Goal: Task Accomplishment & Management: Manage account settings

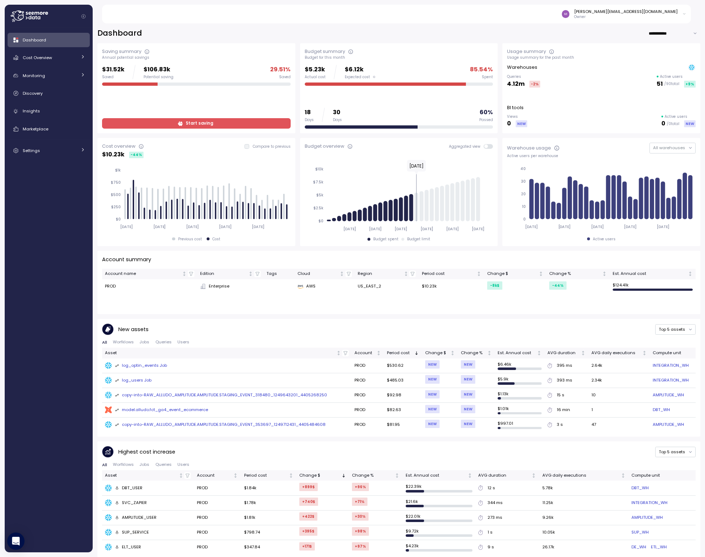
click at [186, 123] on span "Start saving" at bounding box center [199, 124] width 27 height 10
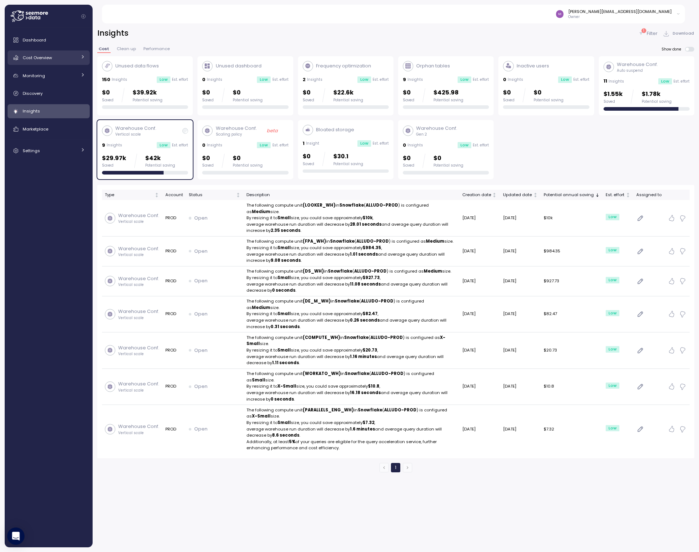
click at [45, 56] on span "Cost Overview" at bounding box center [37, 58] width 29 height 6
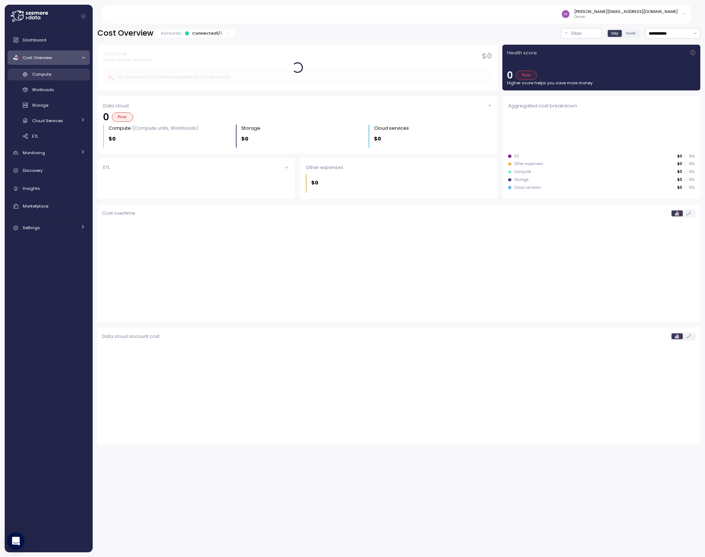
click at [37, 75] on span "Compute" at bounding box center [41, 74] width 19 height 6
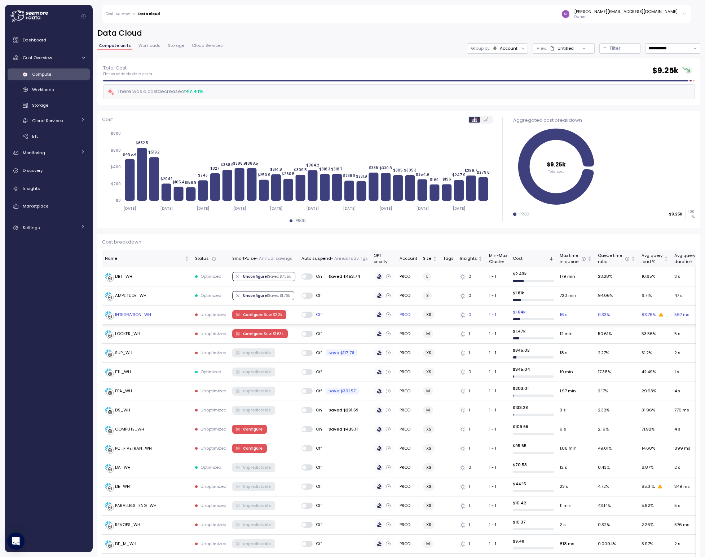
click at [255, 315] on span "Configure | Save $ 2.2k" at bounding box center [262, 315] width 39 height 8
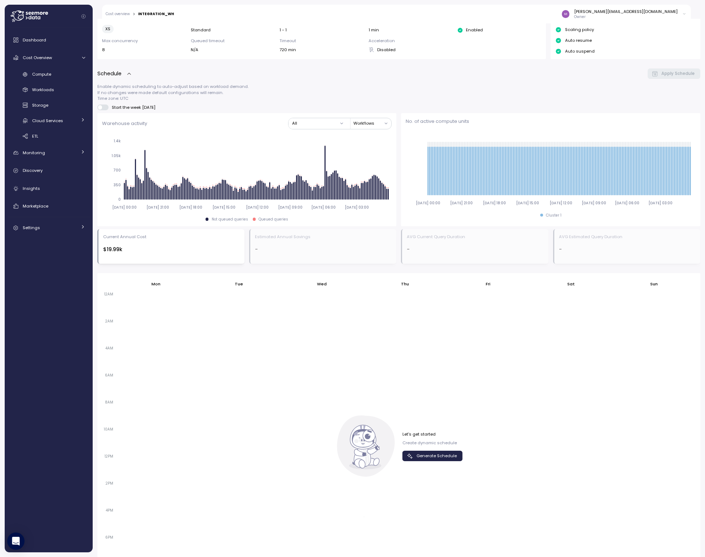
scroll to position [251, 0]
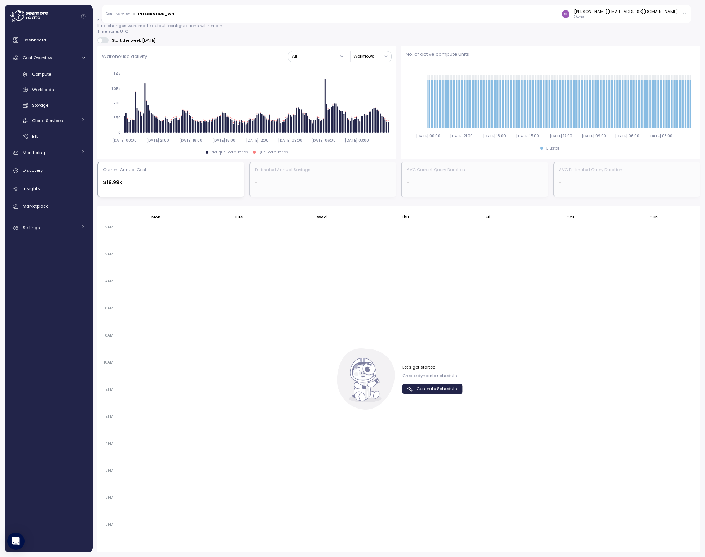
click at [434, 390] on span "Generate Schedule" at bounding box center [436, 389] width 40 height 10
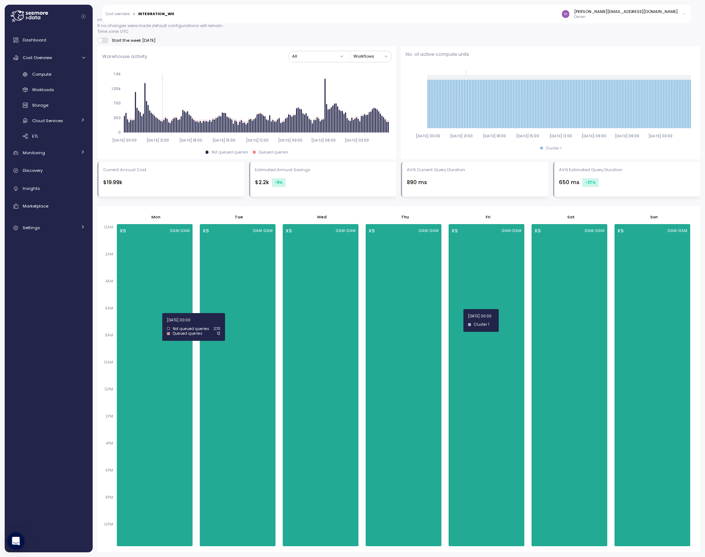
scroll to position [0, 0]
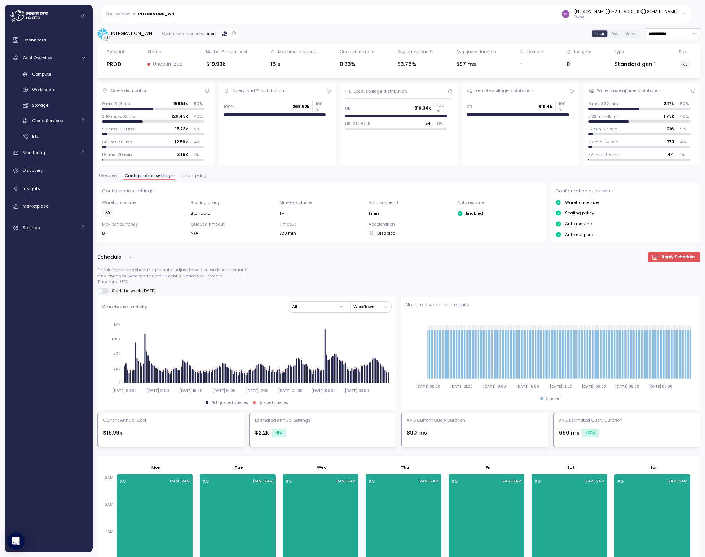
click at [158, 65] on p "Unoptimized" at bounding box center [168, 64] width 30 height 7
click at [111, 177] on span "Overview" at bounding box center [108, 176] width 18 height 4
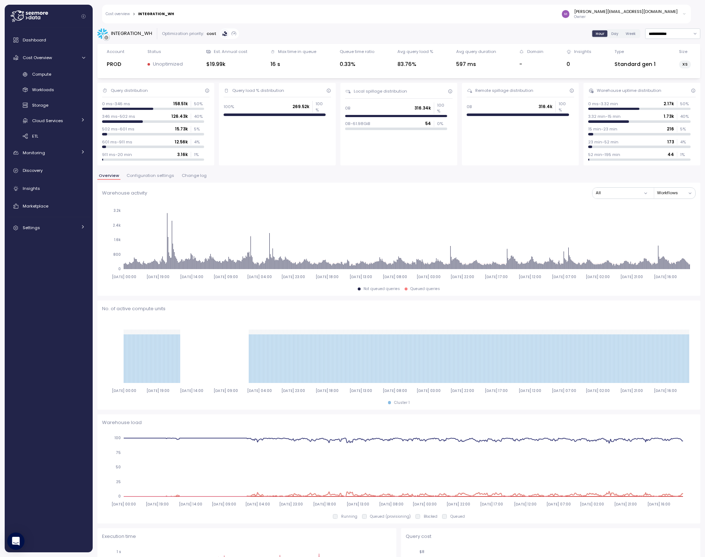
click at [163, 63] on p "Unoptimized" at bounding box center [168, 64] width 30 height 7
click at [152, 175] on span "Configuration settings" at bounding box center [151, 176] width 48 height 4
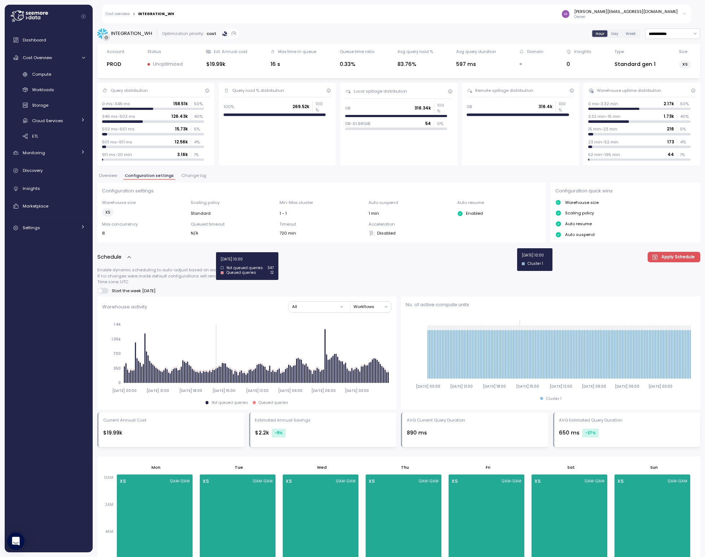
click at [117, 14] on link "Cost overview" at bounding box center [118, 14] width 24 height 4
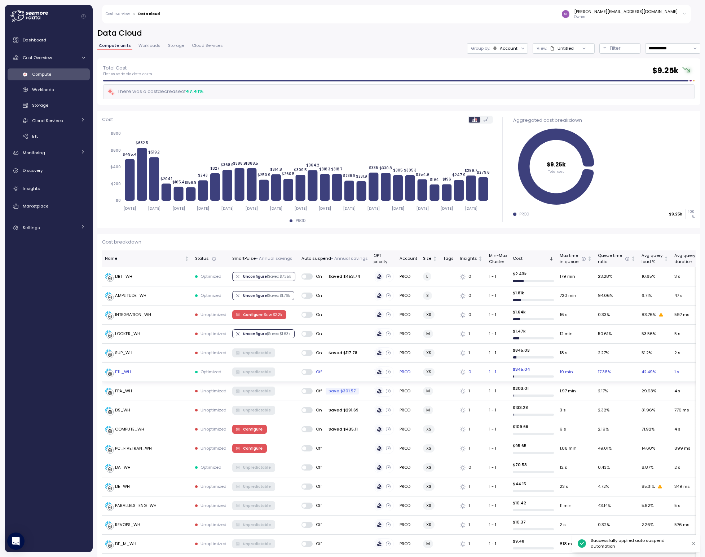
click at [306, 372] on span at bounding box center [309, 372] width 7 height 6
click at [306, 390] on span at bounding box center [309, 391] width 7 height 6
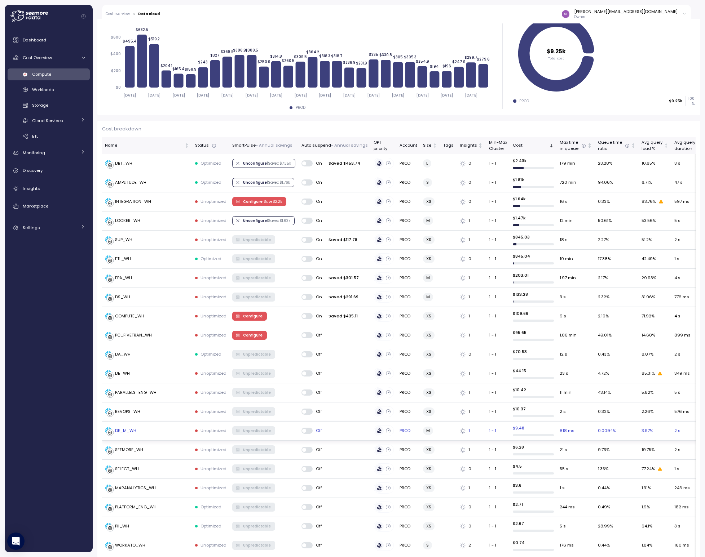
scroll to position [118, 0]
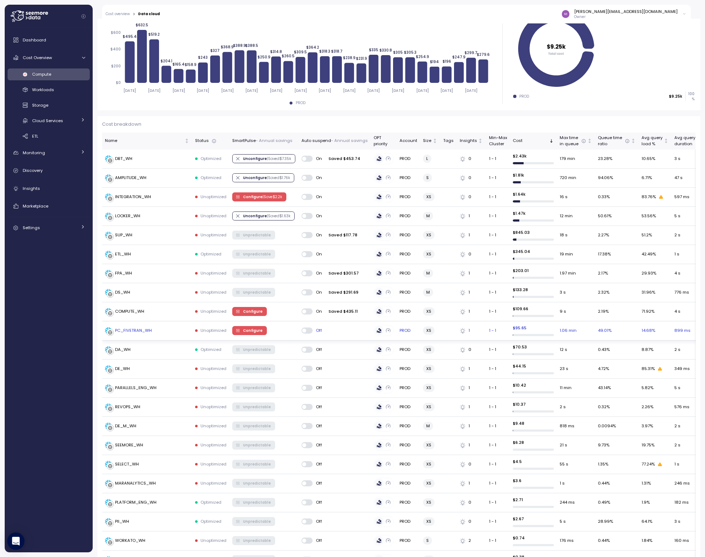
click at [307, 329] on span at bounding box center [309, 331] width 7 height 6
click at [307, 348] on span at bounding box center [309, 350] width 7 height 6
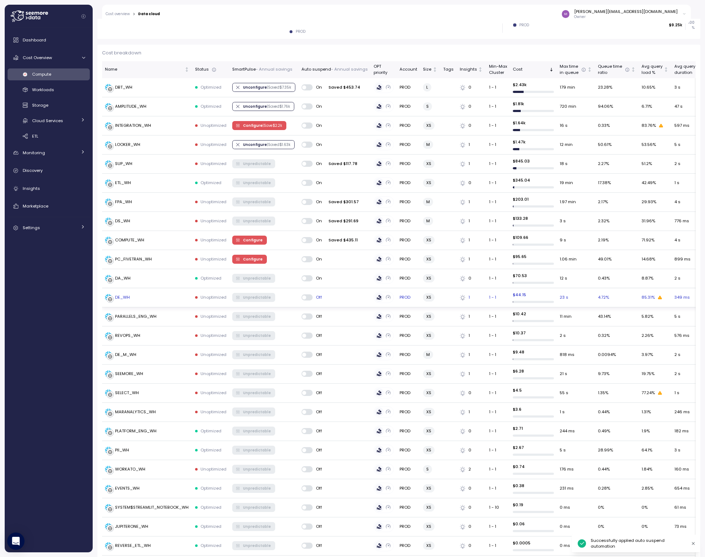
scroll to position [211, 0]
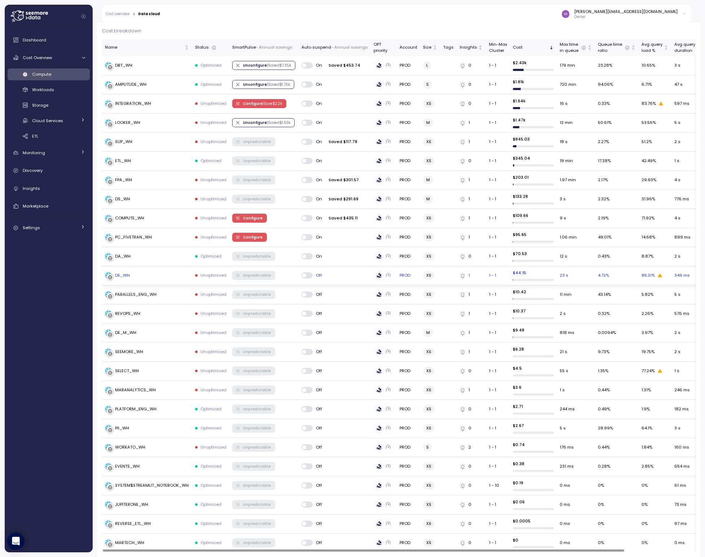
click at [307, 275] on span at bounding box center [309, 276] width 7 height 6
click at [306, 293] on span at bounding box center [309, 295] width 7 height 6
click at [306, 311] on span at bounding box center [309, 314] width 7 height 6
click at [308, 330] on span at bounding box center [309, 333] width 7 height 6
click at [307, 349] on span at bounding box center [309, 352] width 7 height 6
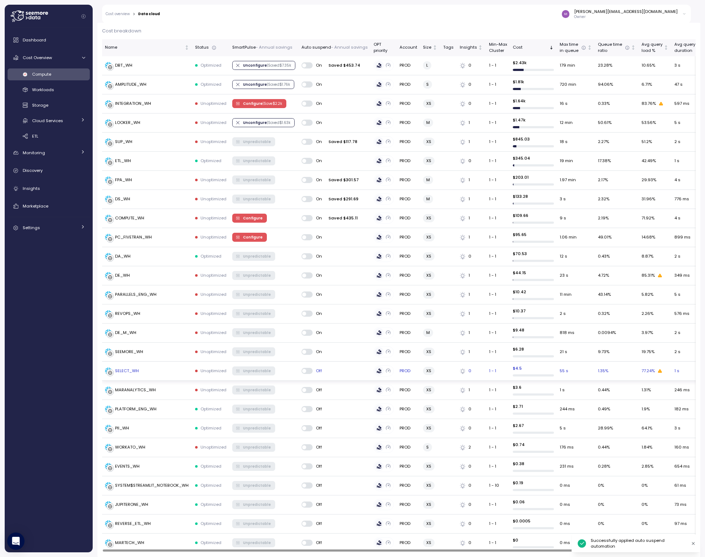
click at [306, 369] on span at bounding box center [309, 371] width 7 height 6
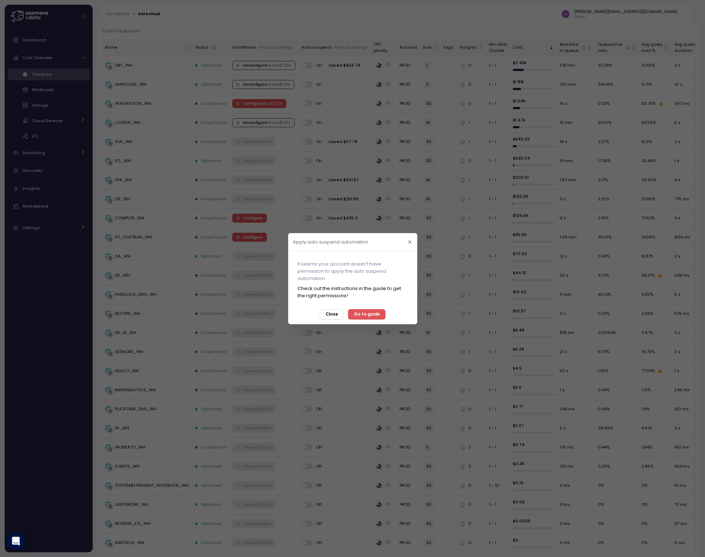
click at [334, 313] on span "Close" at bounding box center [331, 314] width 12 height 10
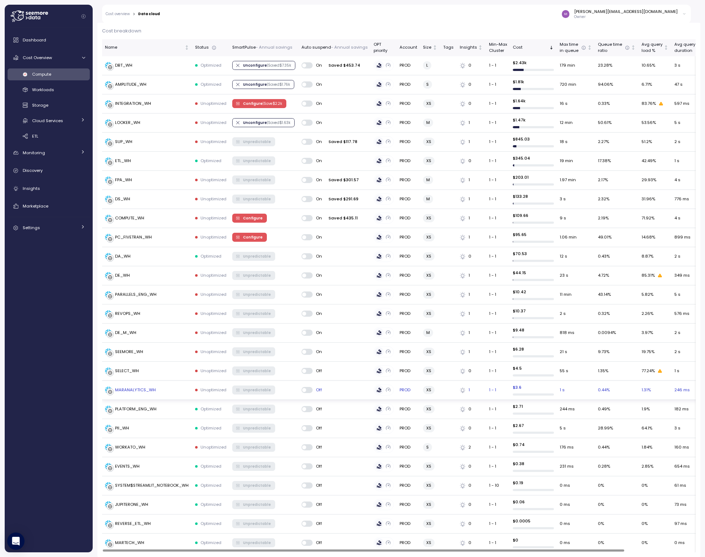
click at [307, 387] on span at bounding box center [309, 390] width 7 height 6
click at [306, 406] on span at bounding box center [309, 409] width 7 height 6
click at [306, 425] on span at bounding box center [309, 428] width 7 height 6
click at [306, 444] on span at bounding box center [309, 447] width 7 height 6
click at [305, 465] on span at bounding box center [304, 467] width 4 height 4
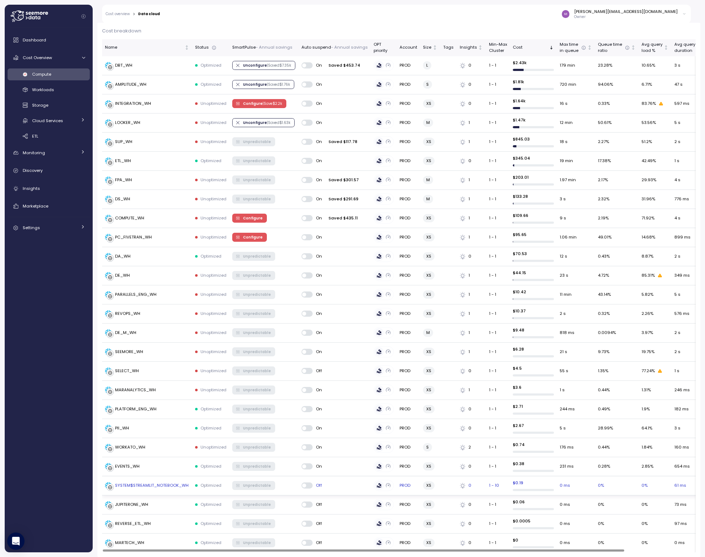
click at [306, 483] on span at bounding box center [309, 486] width 7 height 6
click at [307, 502] on span at bounding box center [309, 505] width 7 height 6
click at [306, 521] on span at bounding box center [309, 524] width 7 height 6
click at [306, 540] on span at bounding box center [309, 543] width 7 height 6
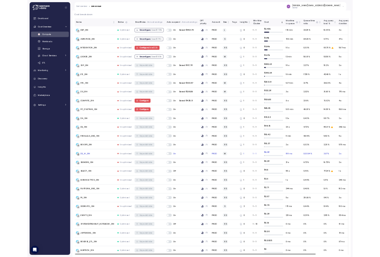
scroll to position [0, 0]
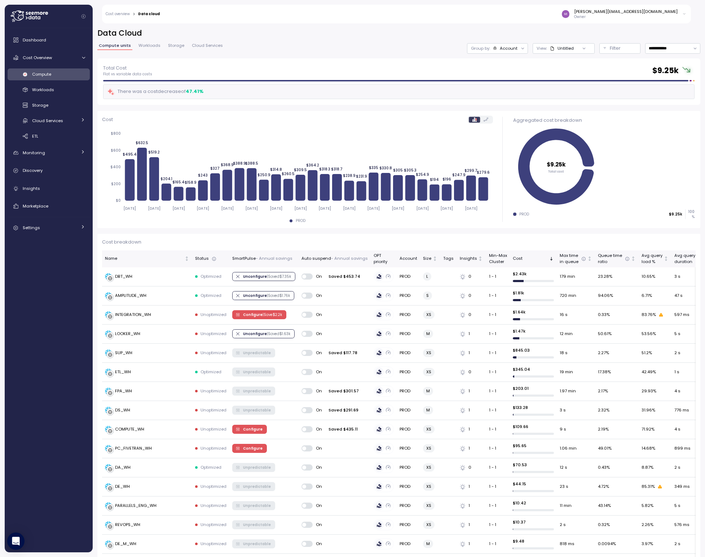
click at [332, 35] on h2 "Data Cloud" at bounding box center [398, 33] width 603 height 10
click at [148, 48] on span "Workloads" at bounding box center [149, 46] width 22 height 4
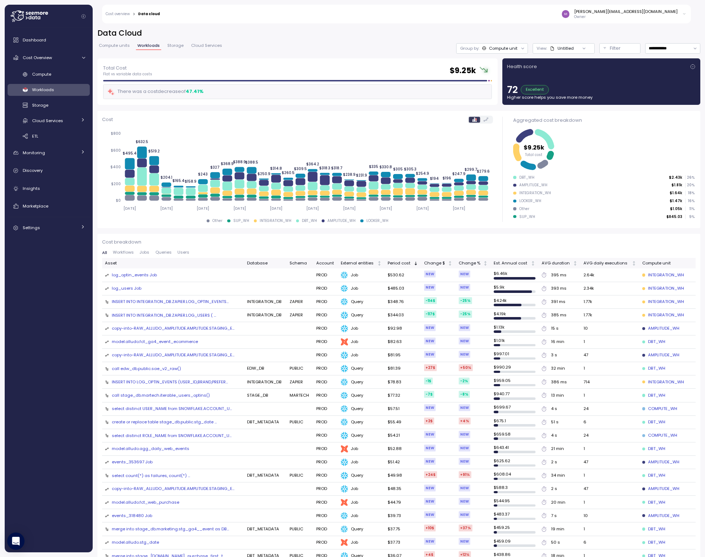
click at [178, 45] on span "Storage" at bounding box center [175, 46] width 16 height 4
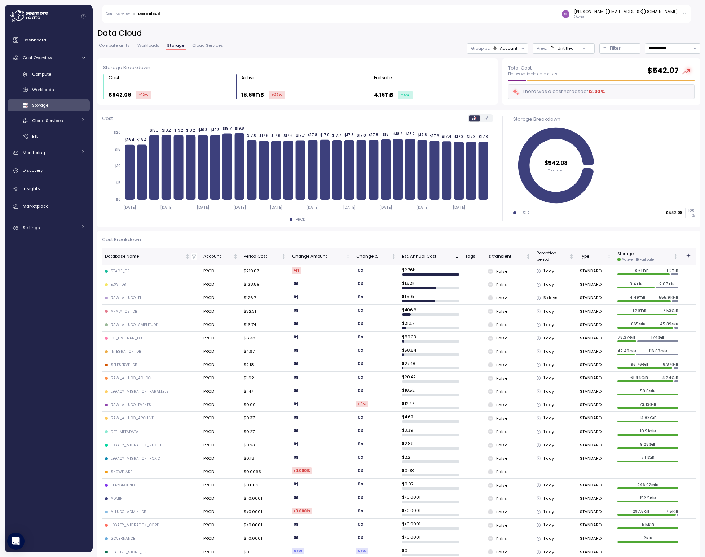
click at [203, 47] on span "Cloud Services" at bounding box center [207, 46] width 31 height 4
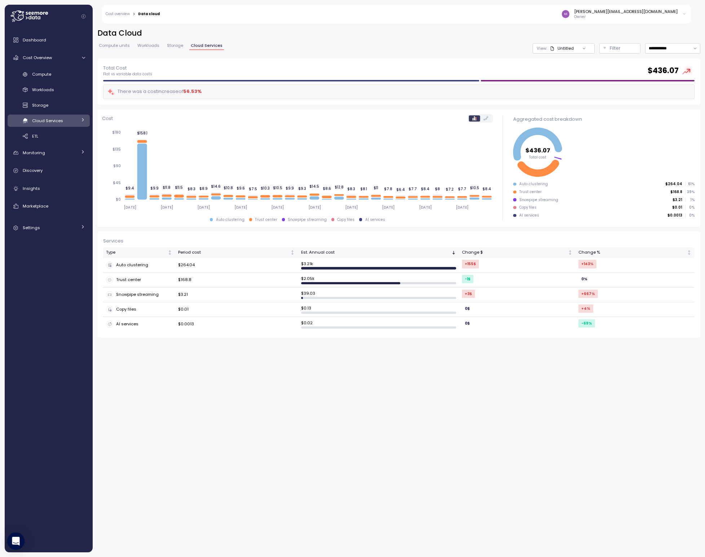
click at [36, 278] on div "Dashboard Cost Overview Compute Workloads Storage Cloud Services Clustering col…" at bounding box center [49, 290] width 82 height 515
